Goal: Task Accomplishment & Management: Use online tool/utility

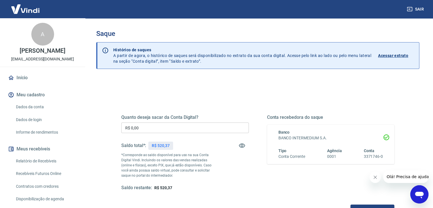
click at [180, 129] on input "R$ 0,00" at bounding box center [185, 127] width 128 height 11
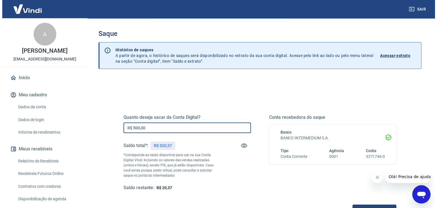
scroll to position [57, 0]
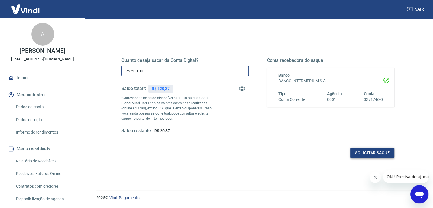
type input "R$ 500,00"
click at [372, 156] on button "Solicitar saque" at bounding box center [373, 152] width 44 height 11
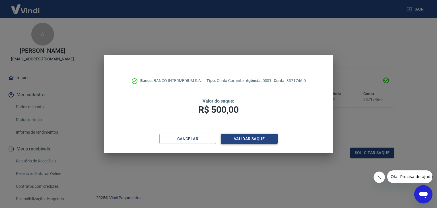
click at [245, 137] on button "Validar saque" at bounding box center [249, 139] width 57 height 11
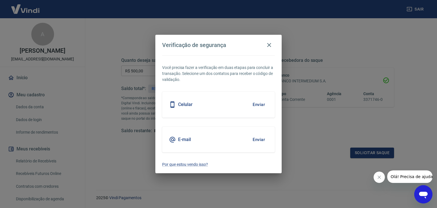
click at [200, 135] on div "E-mail Enviar" at bounding box center [218, 140] width 113 height 26
click at [260, 138] on button "Enviar" at bounding box center [259, 140] width 19 height 12
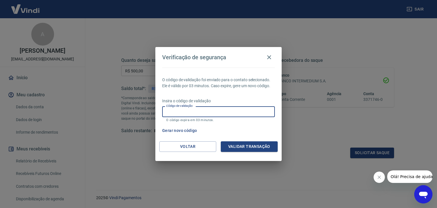
click at [249, 112] on input "Código de validação" at bounding box center [218, 111] width 113 height 11
type input "405231"
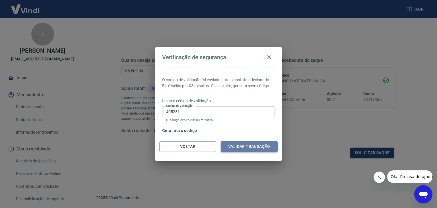
click at [257, 147] on button "Validar transação" at bounding box center [249, 146] width 57 height 11
